Goal: Go to known website: Access a specific website the user already knows

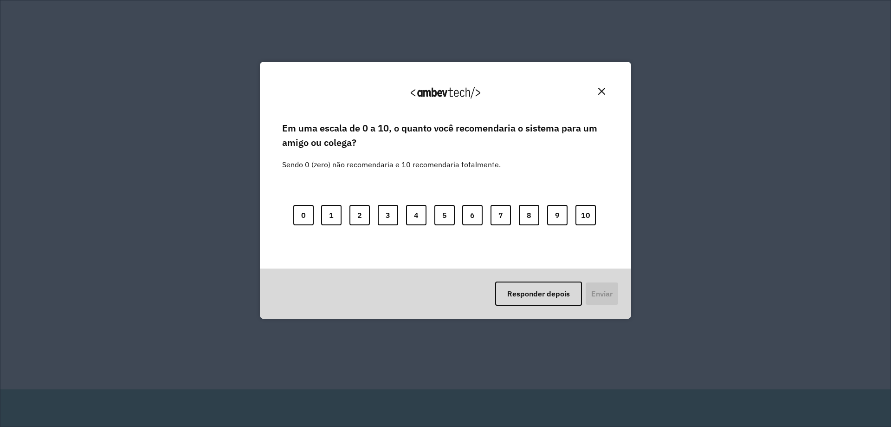
drag, startPoint x: 603, startPoint y: 91, endPoint x: 600, endPoint y: 97, distance: 5.8
click at [602, 92] on img "Close" at bounding box center [601, 91] width 7 height 7
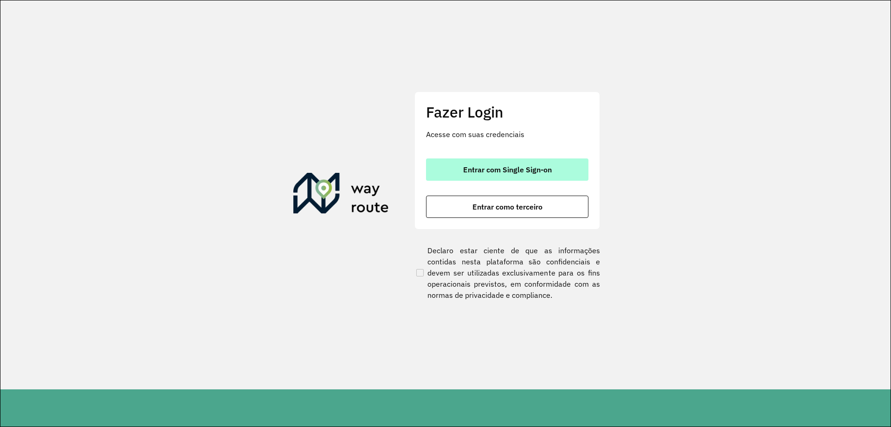
click at [517, 168] on span "Entrar com Single Sign-on" at bounding box center [507, 169] width 89 height 7
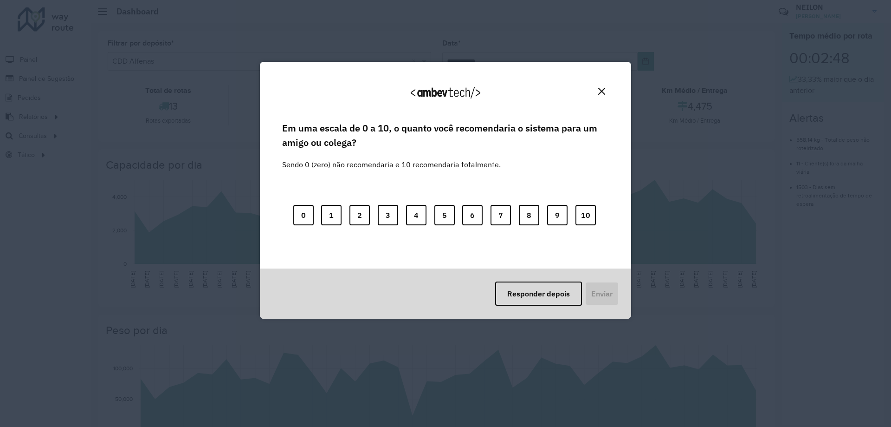
click at [601, 94] on img "Close" at bounding box center [601, 91] width 7 height 7
